Goal: Find specific page/section: Find specific page/section

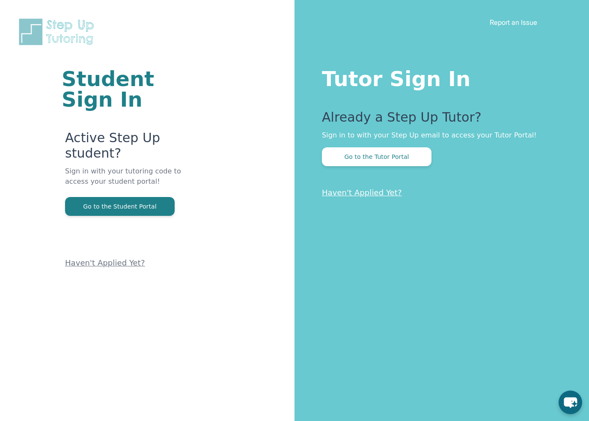
click at [404, 160] on button "Go to the Tutor Portal" at bounding box center [377, 156] width 110 height 19
